Goal: Navigation & Orientation: Find specific page/section

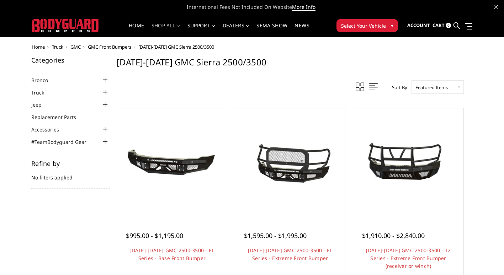
click at [368, 28] on span "Select Your Vehicle" at bounding box center [363, 25] width 45 height 7
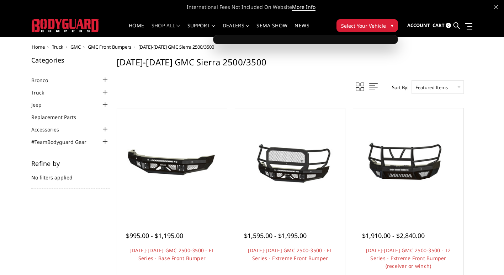
click at [379, 23] on span "Select Your Vehicle" at bounding box center [363, 25] width 45 height 7
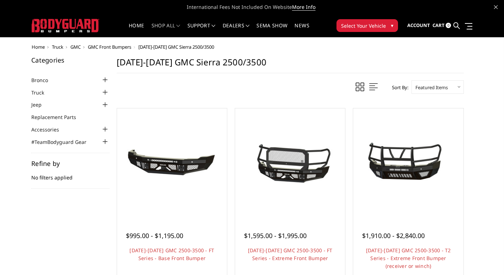
click at [379, 23] on span "Select Your Vehicle" at bounding box center [363, 25] width 45 height 7
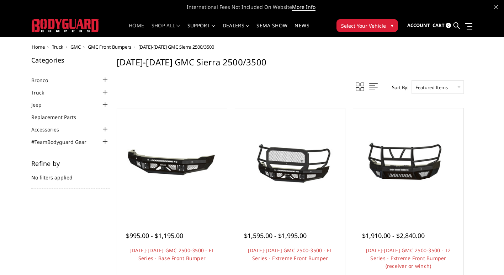
click at [137, 26] on link "Home" at bounding box center [136, 30] width 15 height 14
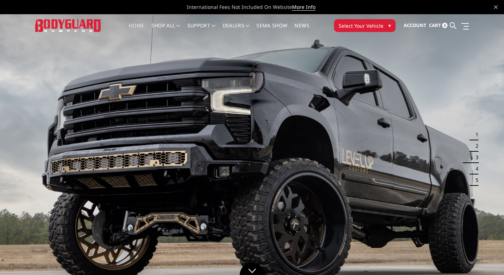
click at [388, 25] on span "▾" at bounding box center [389, 25] width 2 height 7
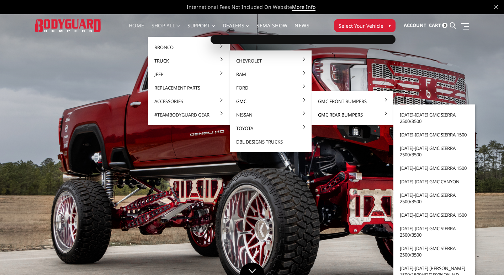
click at [422, 137] on link "[DATE]-[DATE] GMC Sierra 1500" at bounding box center [434, 135] width 76 height 14
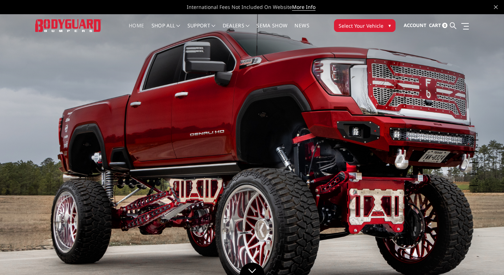
click at [347, 165] on img at bounding box center [252, 155] width 504 height 283
